Goal: Task Accomplishment & Management: Complete application form

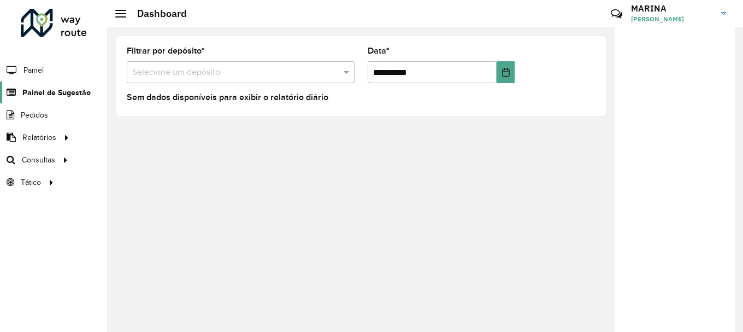
click at [79, 92] on span "Painel de Sugestão" at bounding box center [56, 92] width 68 height 11
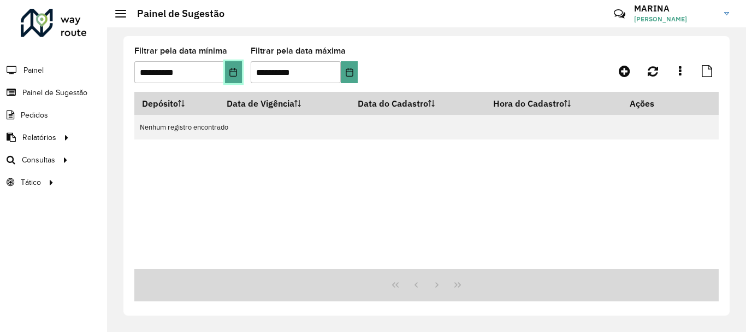
click at [234, 74] on icon "Choose Date" at bounding box center [233, 72] width 9 height 9
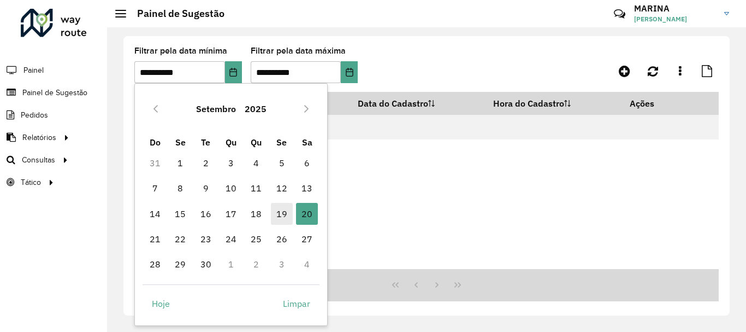
click at [279, 220] on span "19" at bounding box center [282, 214] width 22 height 22
type input "**********"
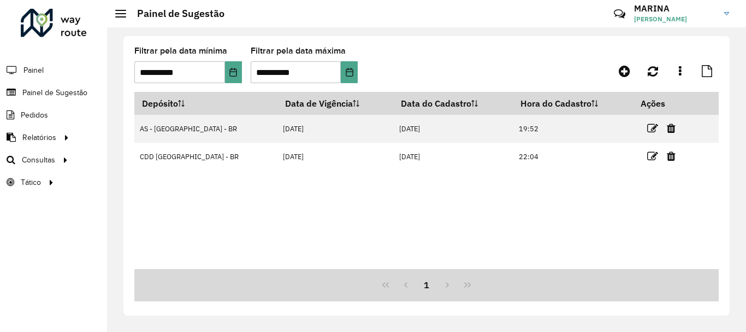
click at [352, 77] on hb-app "**********" at bounding box center [373, 166] width 746 height 332
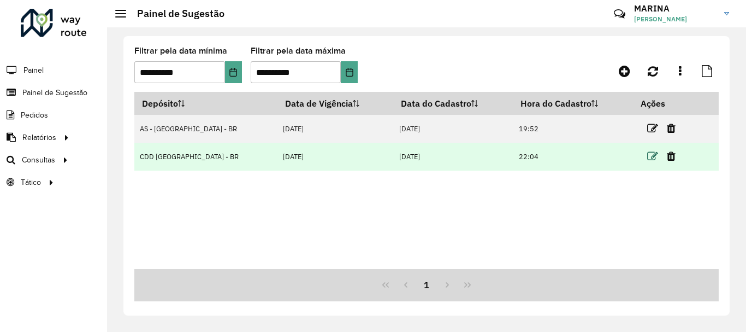
click at [647, 161] on icon at bounding box center [652, 156] width 11 height 11
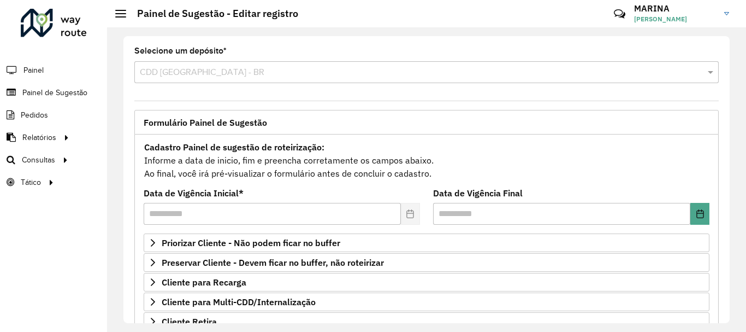
scroll to position [213, 0]
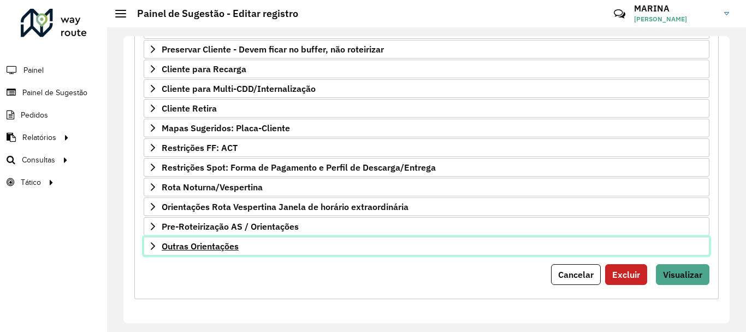
click at [152, 243] on icon at bounding box center [153, 246] width 4 height 8
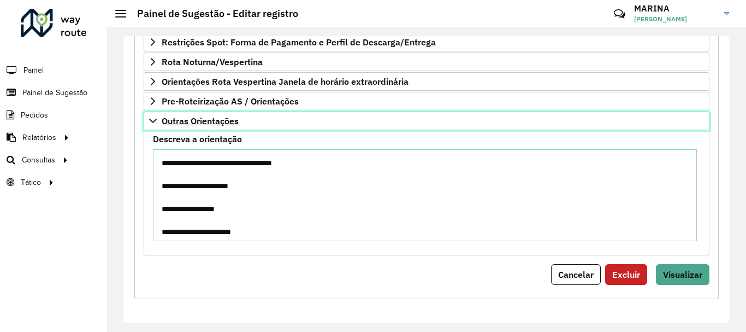
scroll to position [109, 0]
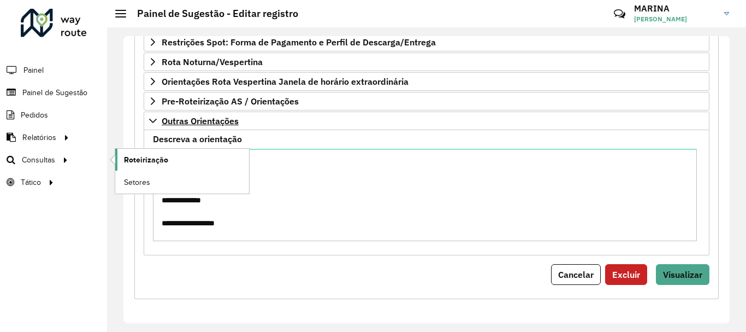
click at [139, 162] on span "Roteirização" at bounding box center [146, 159] width 44 height 11
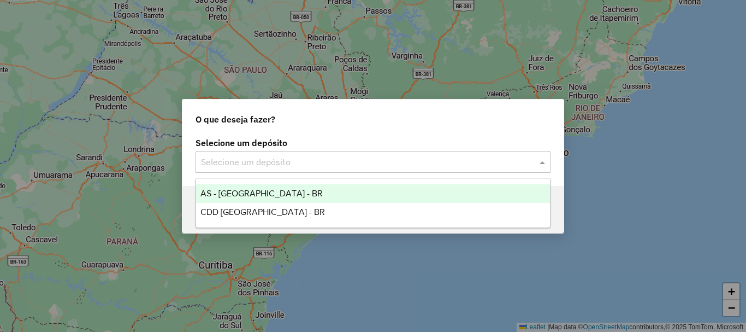
click at [319, 159] on input "text" at bounding box center [362, 162] width 322 height 13
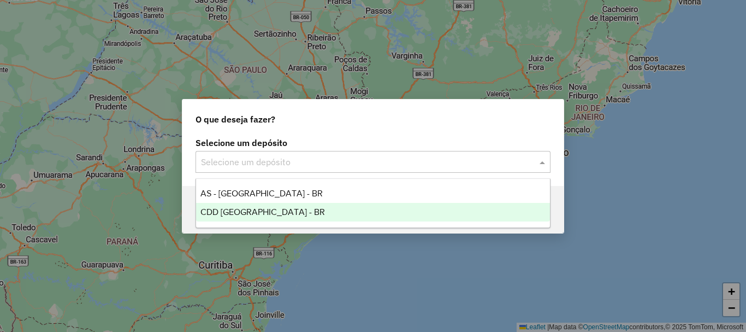
click at [278, 207] on div "CDD [GEOGRAPHIC_DATA] - BR" at bounding box center [373, 212] width 354 height 19
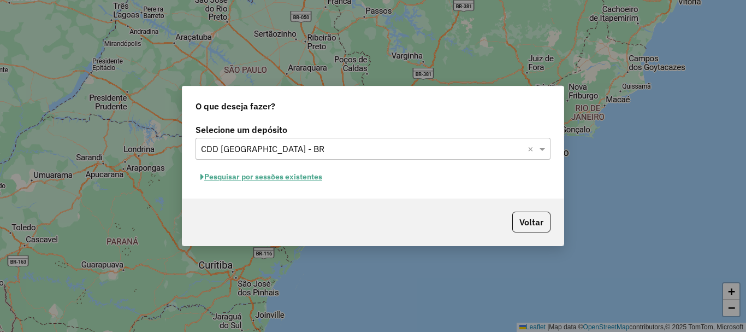
click at [274, 175] on button "Pesquisar por sessões existentes" at bounding box center [262, 176] width 132 height 17
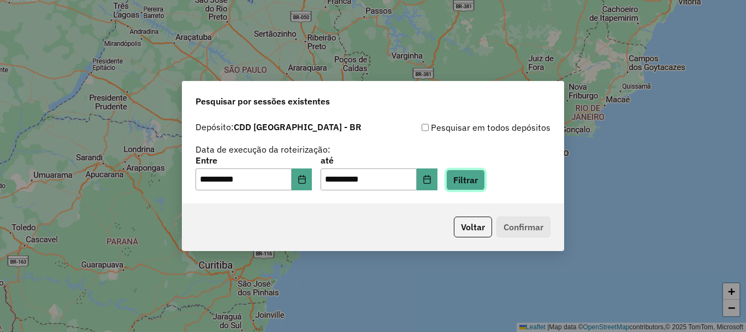
click at [469, 180] on button "Filtrar" at bounding box center [465, 179] width 39 height 21
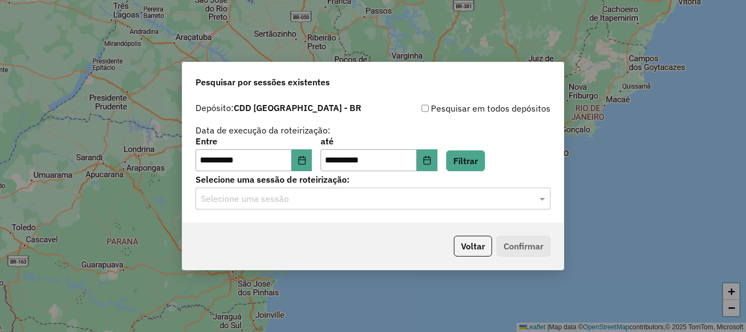
click at [463, 204] on input "text" at bounding box center [362, 198] width 322 height 13
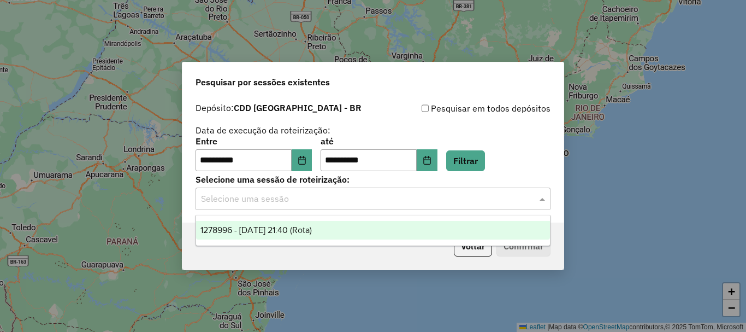
click at [354, 224] on div "1278996 - 19/09/2025 21:40 (Rota)" at bounding box center [373, 230] width 354 height 19
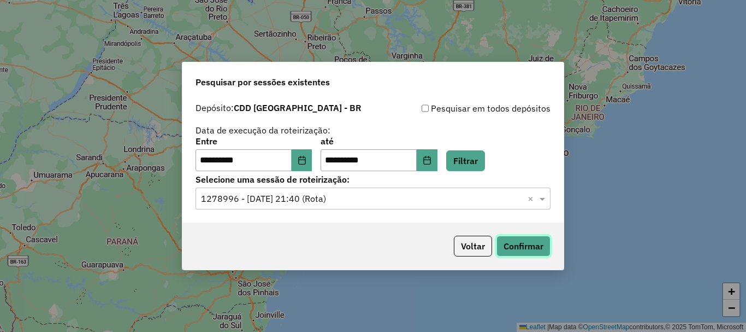
click at [513, 246] on button "Confirmar" at bounding box center [524, 246] width 54 height 21
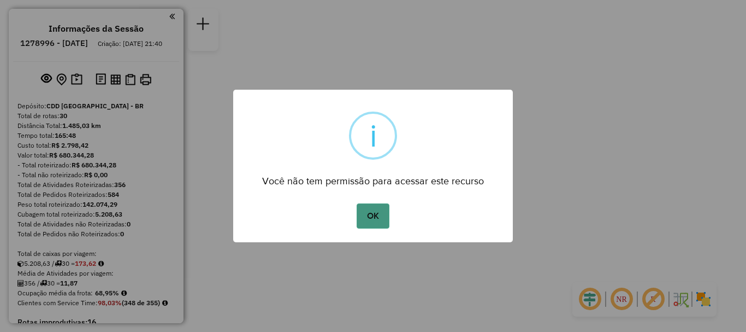
click at [363, 215] on button "OK" at bounding box center [373, 215] width 32 height 25
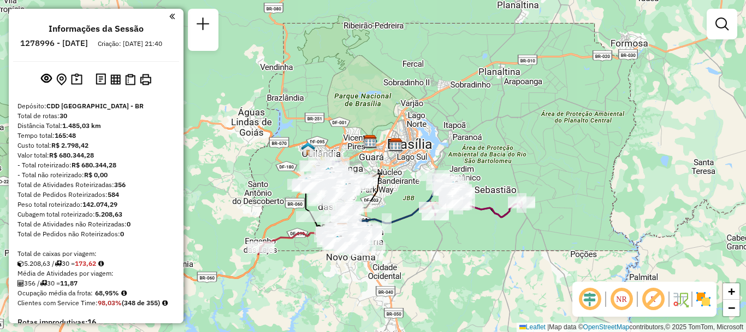
drag, startPoint x: 435, startPoint y: 150, endPoint x: 419, endPoint y: 246, distance: 97.6
click at [419, 246] on div "Janela de atendimento Grade de atendimento Capacidade Transportadoras Veículos …" at bounding box center [373, 166] width 746 height 332
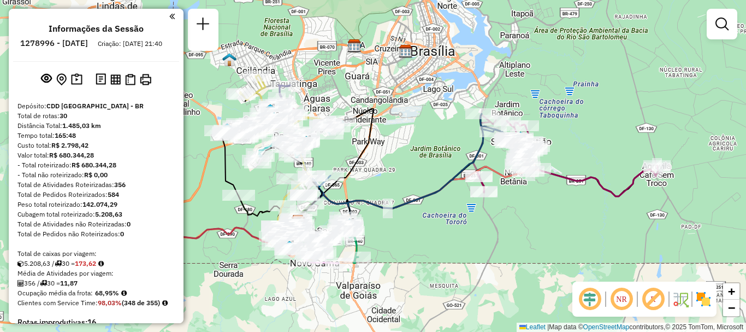
drag, startPoint x: 451, startPoint y: 211, endPoint x: 563, endPoint y: 250, distance: 118.5
click at [563, 250] on div "Janela de atendimento Grade de atendimento Capacidade Transportadoras Veículos …" at bounding box center [373, 166] width 746 height 332
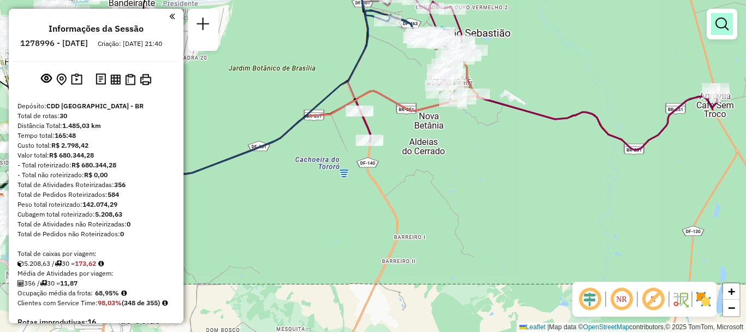
click at [726, 33] on link at bounding box center [722, 24] width 22 height 22
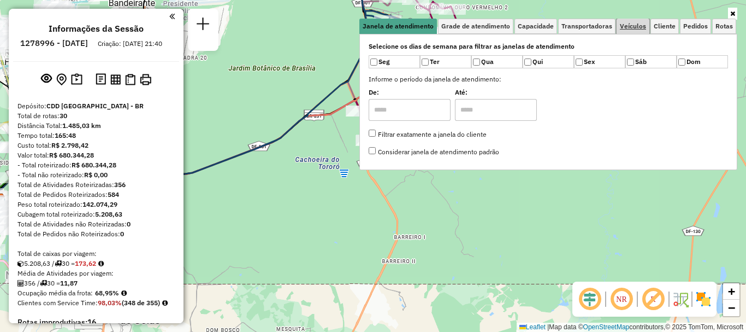
click at [641, 24] on span "Veículos" at bounding box center [633, 26] width 26 height 7
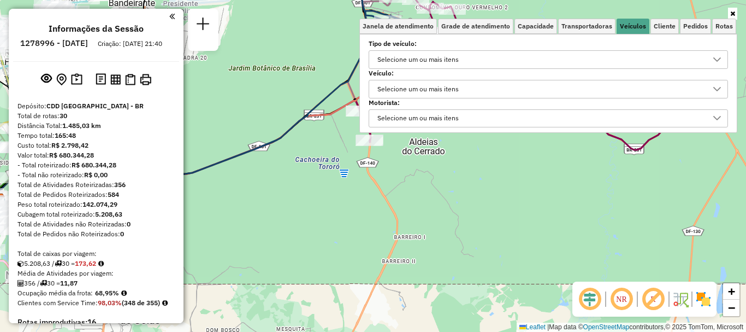
click at [439, 86] on div "Selecione um ou mais itens" at bounding box center [418, 88] width 89 height 17
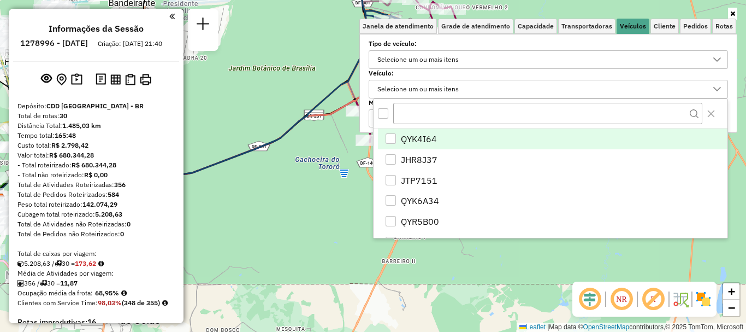
scroll to position [7, 38]
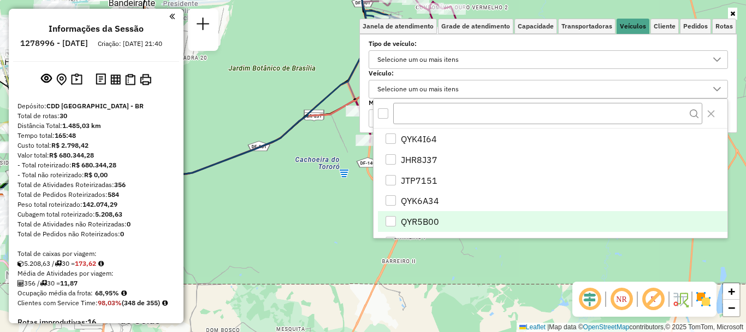
click at [446, 221] on li "QYR5B00" at bounding box center [553, 221] width 350 height 21
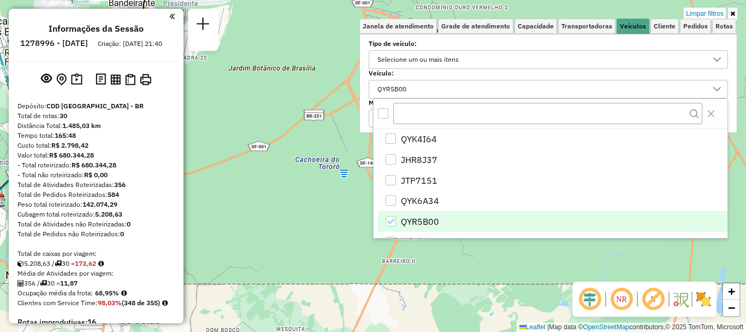
click at [732, 14] on icon at bounding box center [733, 13] width 5 height 7
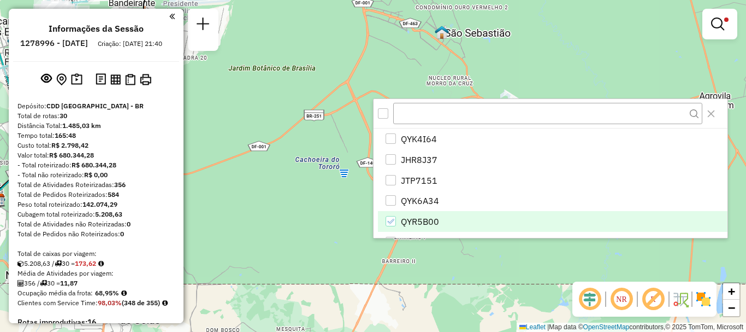
click at [567, 53] on div "Limpar filtros Janela de atendimento Grade de atendimento Capacidade Transporta…" at bounding box center [373, 166] width 746 height 332
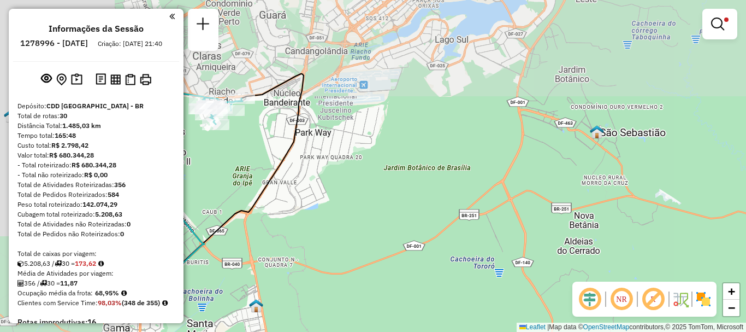
drag, startPoint x: 445, startPoint y: 127, endPoint x: 538, endPoint y: 185, distance: 109.9
click at [629, 228] on div "Limpar filtros Janela de atendimento Grade de atendimento Capacidade Transporta…" at bounding box center [373, 166] width 746 height 332
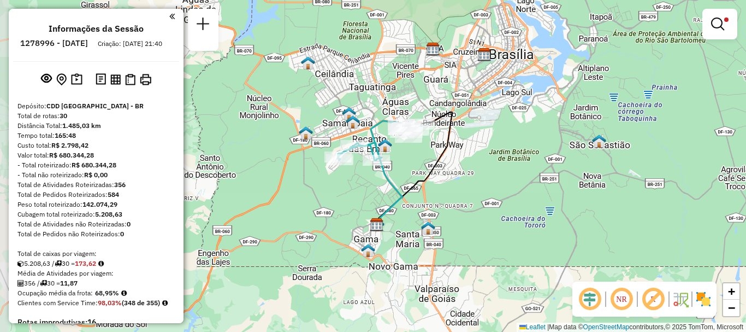
drag, startPoint x: 422, startPoint y: 215, endPoint x: 482, endPoint y: 196, distance: 62.9
click at [482, 196] on div "Limpar filtros Janela de atendimento Grade de atendimento Capacidade Transporta…" at bounding box center [373, 166] width 746 height 332
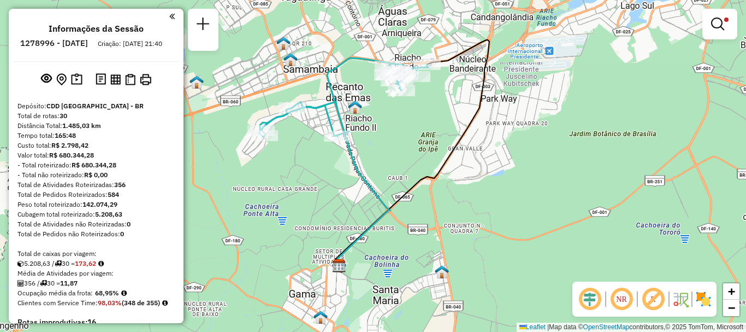
drag, startPoint x: 421, startPoint y: 196, endPoint x: 467, endPoint y: 213, distance: 48.9
click at [467, 213] on div "Limpar filtros Janela de atendimento Grade de atendimento Capacidade Transporta…" at bounding box center [373, 166] width 746 height 332
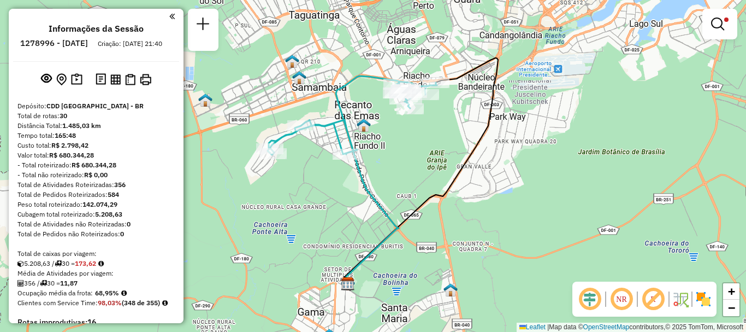
drag, startPoint x: 302, startPoint y: 170, endPoint x: 318, endPoint y: 203, distance: 36.4
click at [318, 203] on div "Limpar filtros Janela de atendimento Grade de atendimento Capacidade Transporta…" at bounding box center [373, 166] width 746 height 332
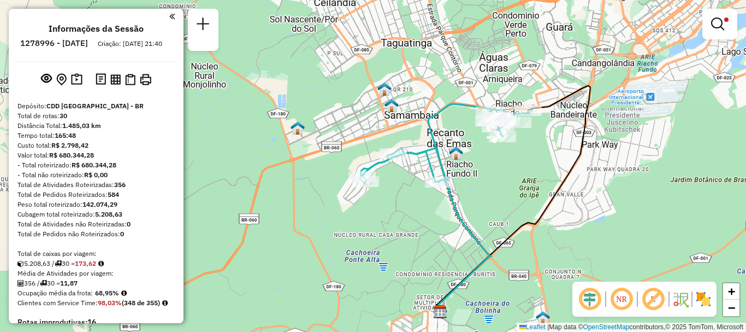
drag, startPoint x: 445, startPoint y: 285, endPoint x: 451, endPoint y: 285, distance: 6.0
click at [449, 268] on div "Limpar filtros Janela de atendimento Grade de atendimento Capacidade Transporta…" at bounding box center [373, 166] width 746 height 332
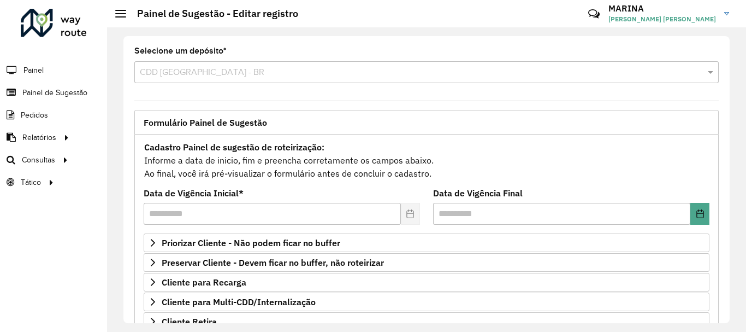
scroll to position [109, 0]
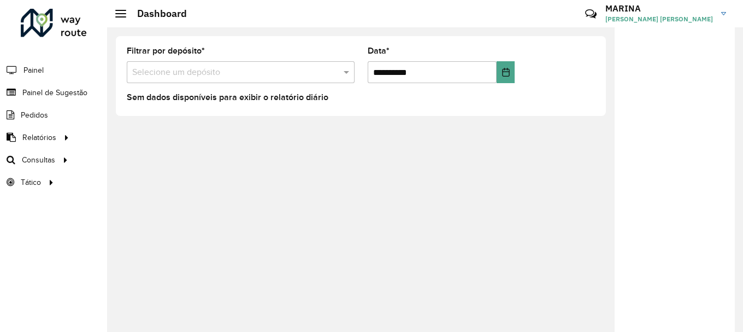
click at [278, 75] on input "text" at bounding box center [229, 72] width 195 height 13
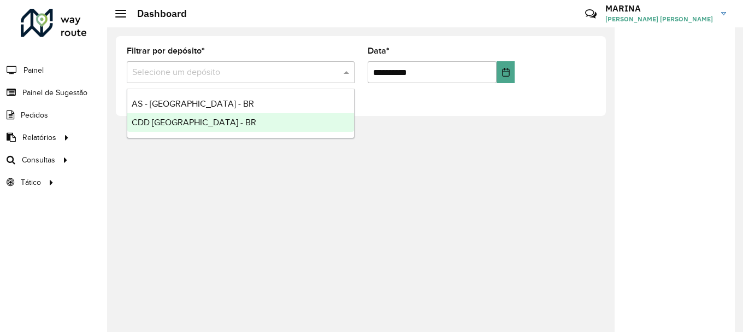
click at [155, 121] on span "CDD [GEOGRAPHIC_DATA] - BR" at bounding box center [194, 121] width 125 height 9
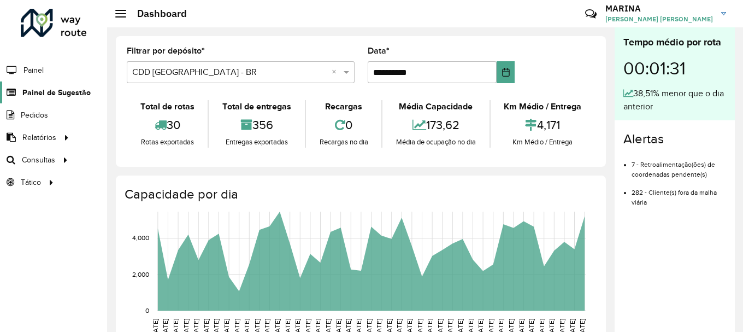
click at [68, 86] on link "Painel de Sugestão" at bounding box center [45, 92] width 91 height 22
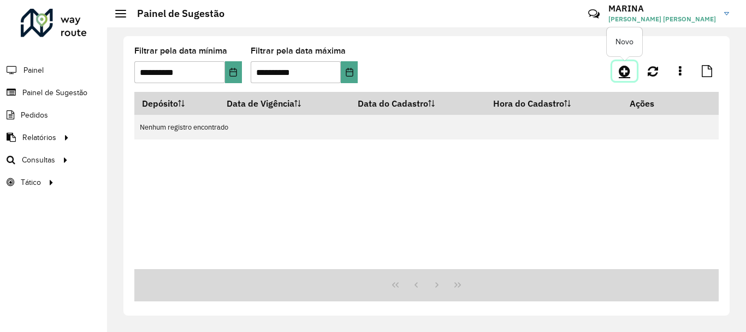
click at [625, 70] on icon at bounding box center [624, 70] width 11 height 13
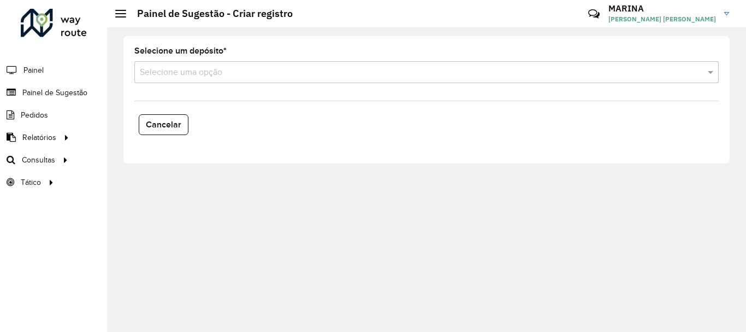
click at [203, 72] on input "text" at bounding box center [416, 72] width 552 height 13
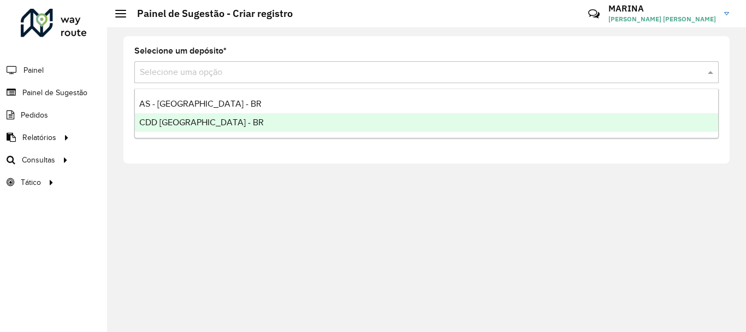
click at [191, 127] on div "CDD [GEOGRAPHIC_DATA] - BR" at bounding box center [427, 122] width 584 height 19
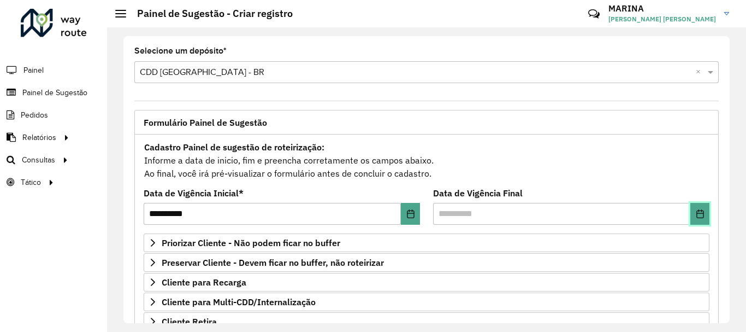
click at [699, 210] on icon "Choose Date" at bounding box center [700, 213] width 7 height 9
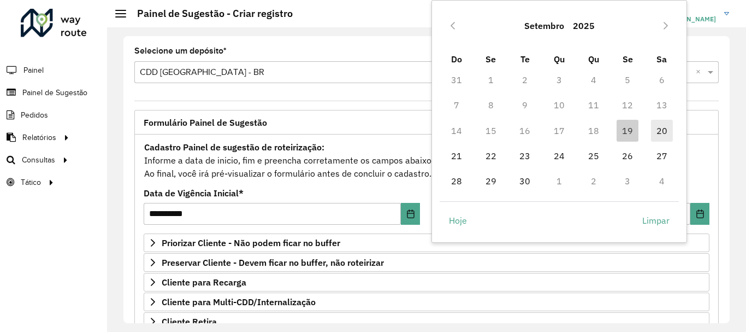
click at [671, 134] on span "20" at bounding box center [662, 131] width 22 height 22
type input "**********"
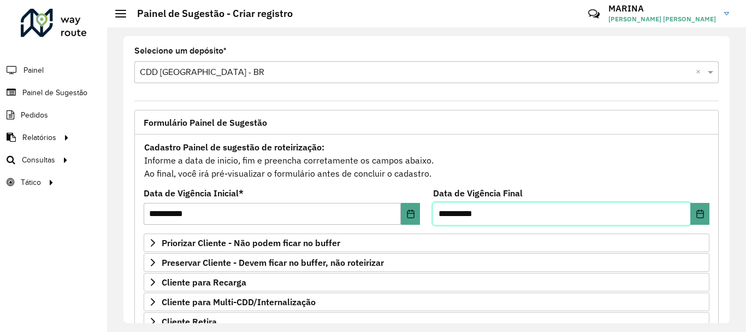
scroll to position [213, 0]
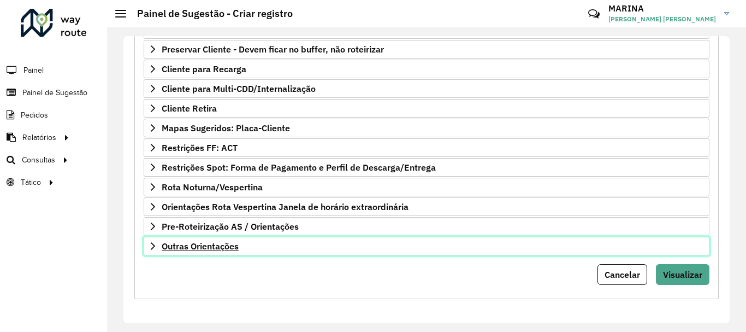
click at [299, 255] on link "Outras Orientações" at bounding box center [427, 246] width 566 height 19
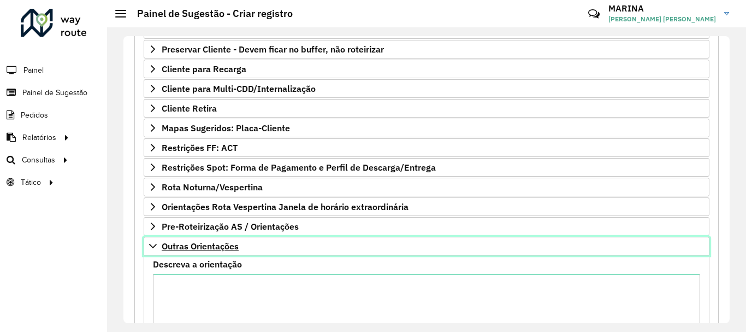
scroll to position [332, 0]
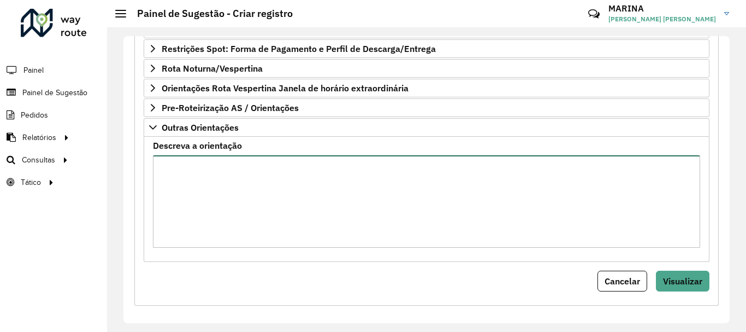
click at [301, 203] on textarea "Descreva a orientação" at bounding box center [427, 201] width 548 height 92
paste textarea "**********"
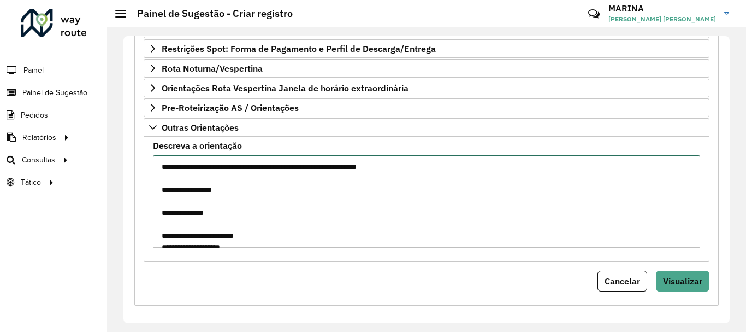
scroll to position [268, 0]
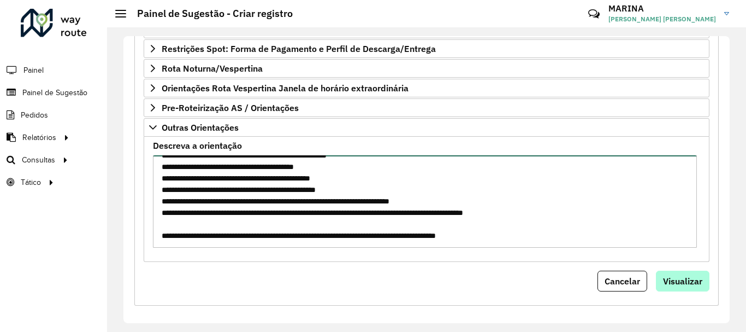
type textarea "**********"
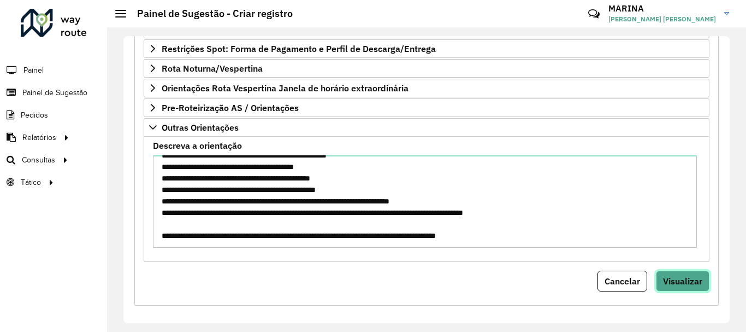
click at [686, 278] on span "Visualizar" at bounding box center [682, 280] width 39 height 11
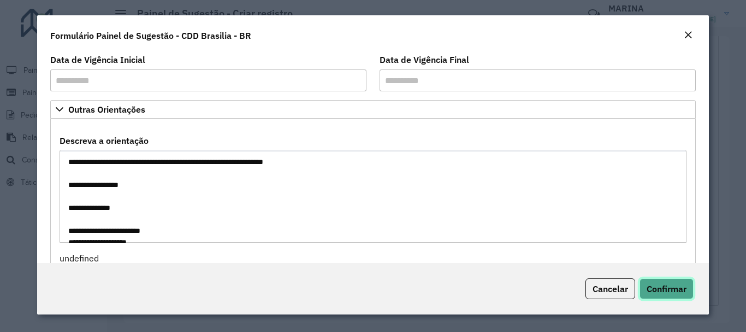
click at [677, 290] on span "Confirmar" at bounding box center [667, 288] width 40 height 11
